Goal: Ask a question

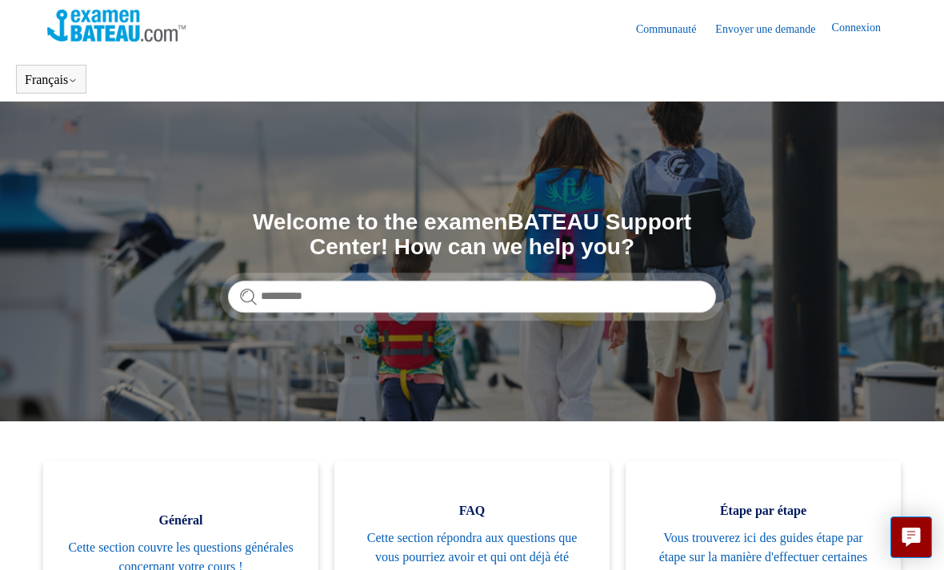
click at [75, 80] on icon at bounding box center [72, 81] width 5 height 2
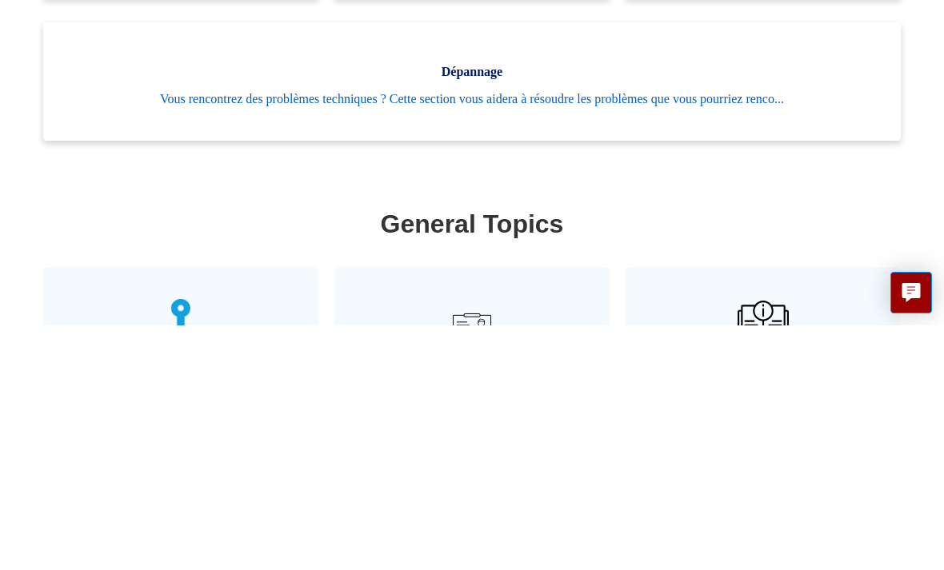
scroll to position [717, 0]
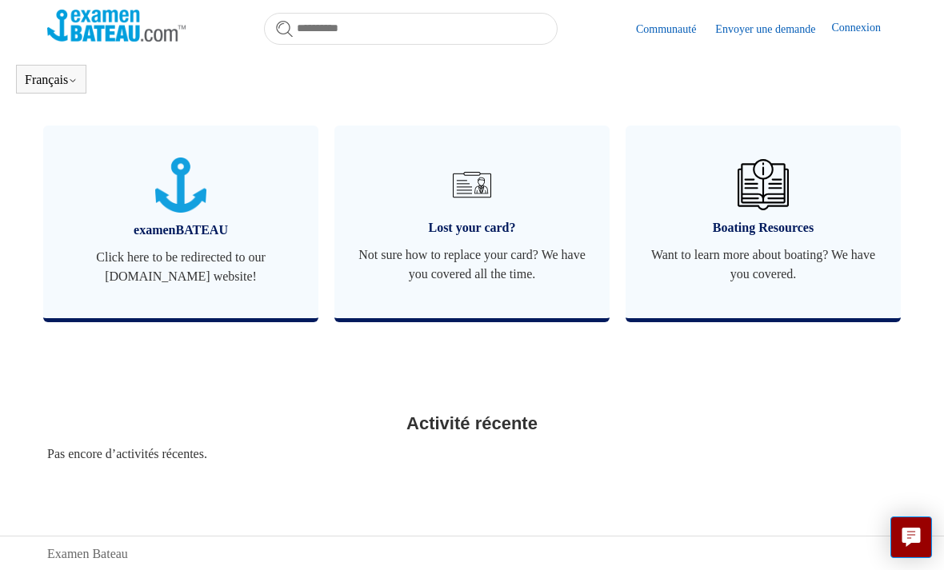
click at [497, 278] on span "Not sure how to replace your card? We have you covered all the time." at bounding box center [471, 265] width 227 height 38
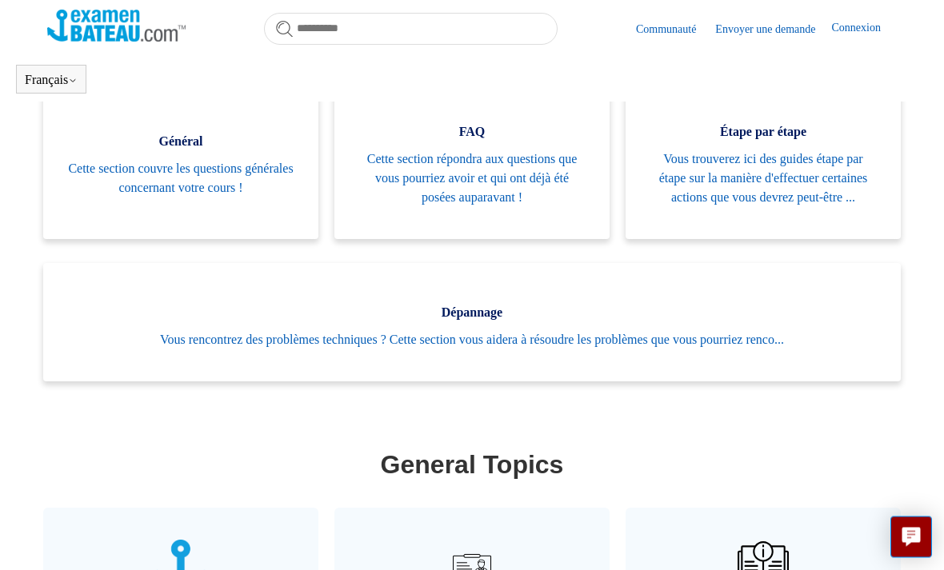
scroll to position [335, 0]
click at [795, 186] on span "Vous trouverez ici des guides étape par étape sur la manière d'effectuer certai…" at bounding box center [762, 178] width 227 height 58
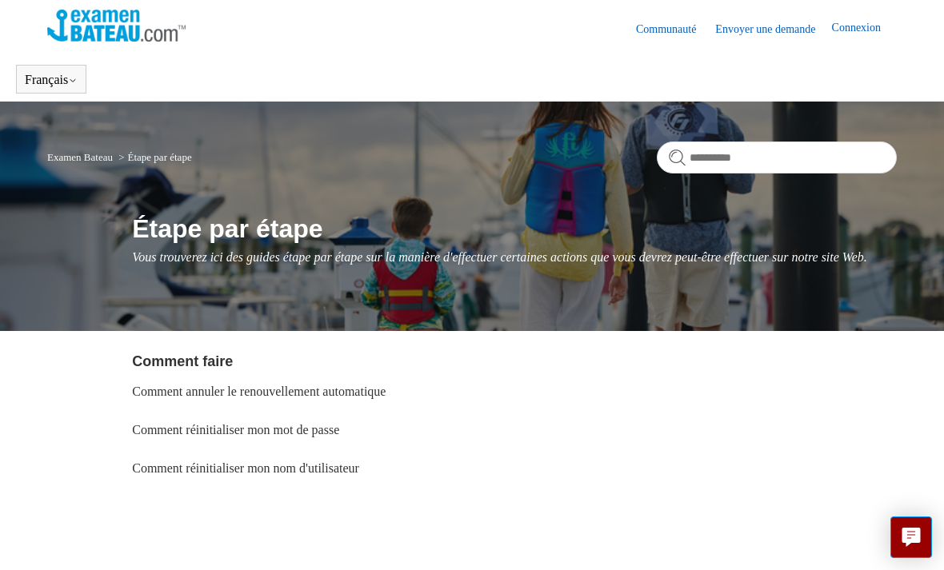
click at [776, 30] on link "Envoyer une demande" at bounding box center [773, 29] width 116 height 17
